Goal: Check status

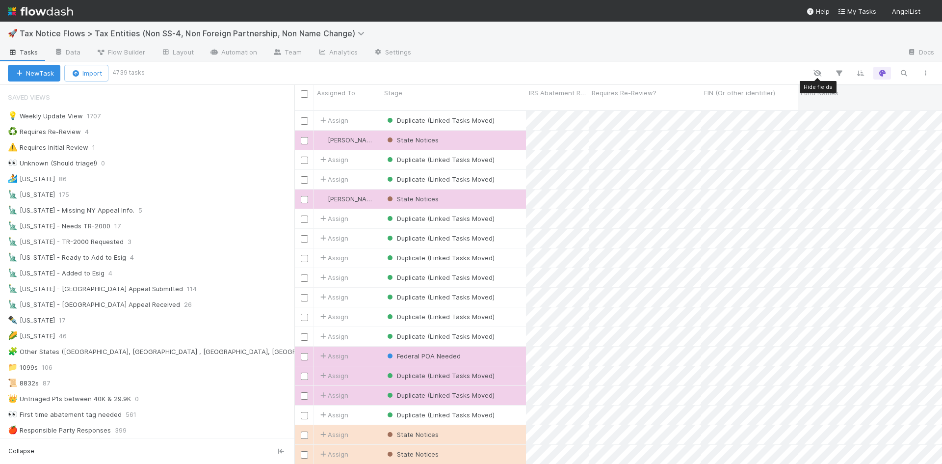
scroll to position [354, 640]
click at [903, 76] on icon "button" at bounding box center [904, 73] width 10 height 9
click at [853, 57] on input at bounding box center [852, 57] width 98 height 12
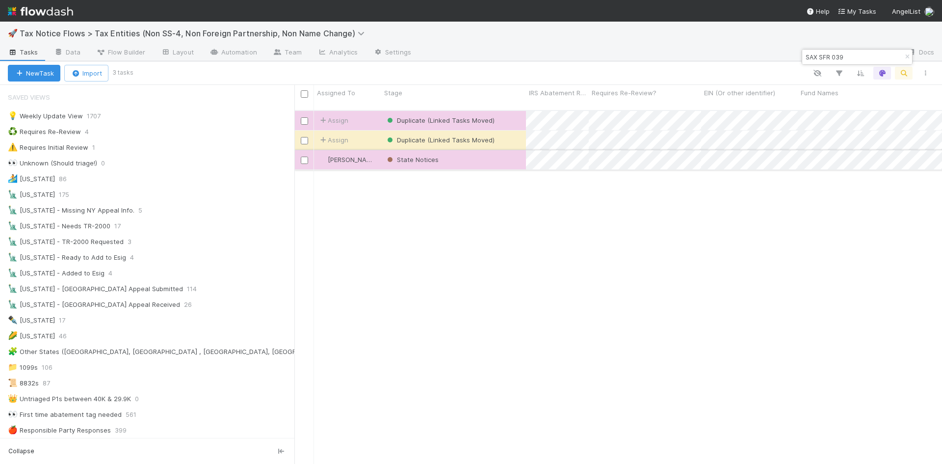
type input "SAX SFR 039"
click at [511, 154] on div "State Notices" at bounding box center [453, 159] width 145 height 19
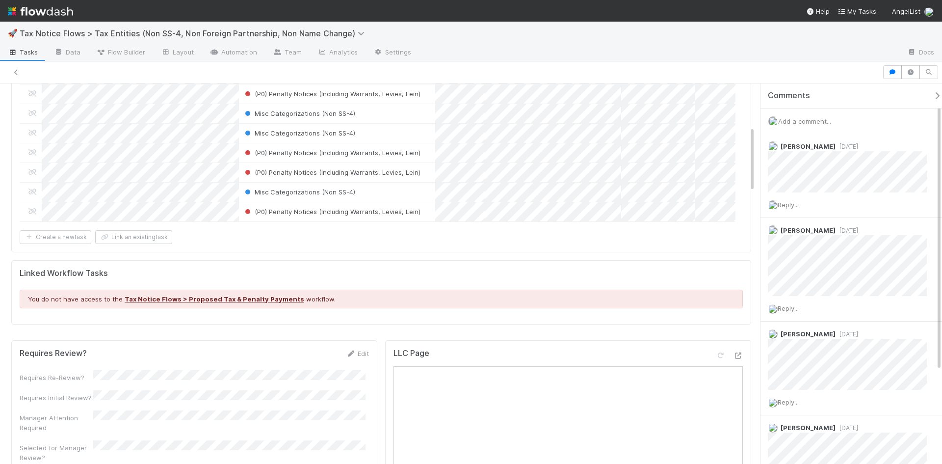
drag, startPoint x: 285, startPoint y: 222, endPoint x: 344, endPoint y: 222, distance: 58.9
click at [389, 223] on form "Documents File Stage Location Category Likely Payment Amount due or refunded Am…" at bounding box center [381, 114] width 723 height 259
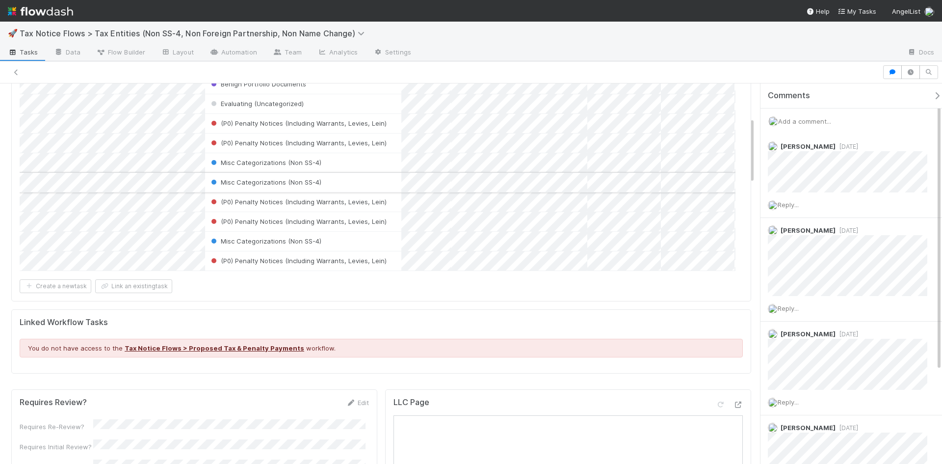
click at [334, 175] on div "Misc Categorizations (Non SS-4)" at bounding box center [303, 182] width 196 height 19
click at [328, 154] on div "Misc Categorizations (Non SS-4)" at bounding box center [301, 162] width 196 height 19
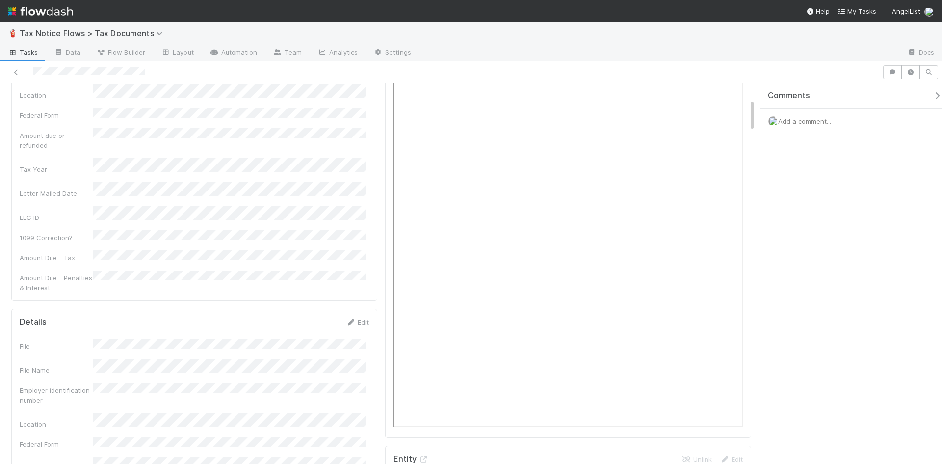
scroll to position [196, 0]
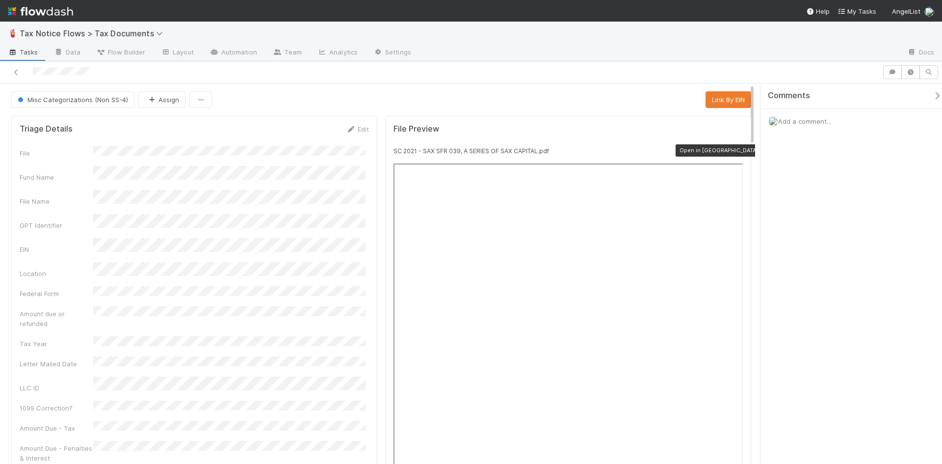
click at [733, 153] on icon at bounding box center [738, 151] width 10 height 6
